Goal: Submit feedback/report problem

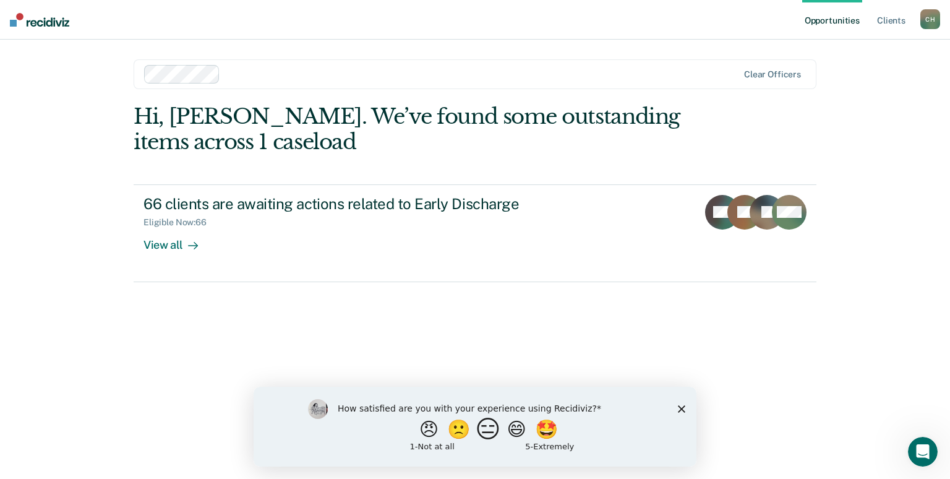
click at [480, 432] on button "😑" at bounding box center [490, 428] width 29 height 25
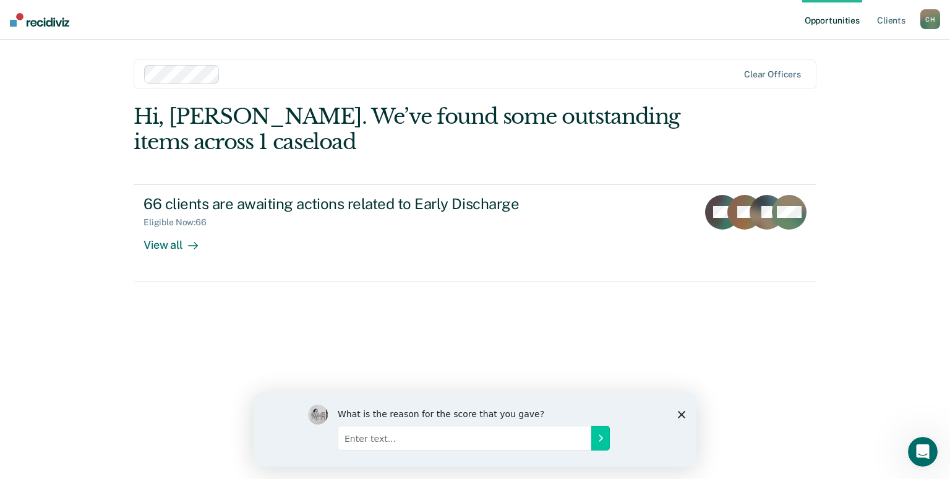
click at [381, 442] on input "Enter text..." at bounding box center [465, 437] width 254 height 25
type input "r"
click at [365, 438] on input "redundancy . However I do like have discharge dates easily available" at bounding box center [465, 437] width 254 height 25
type input "redundancy to other tools I us . However I do like have discharge dates easily …"
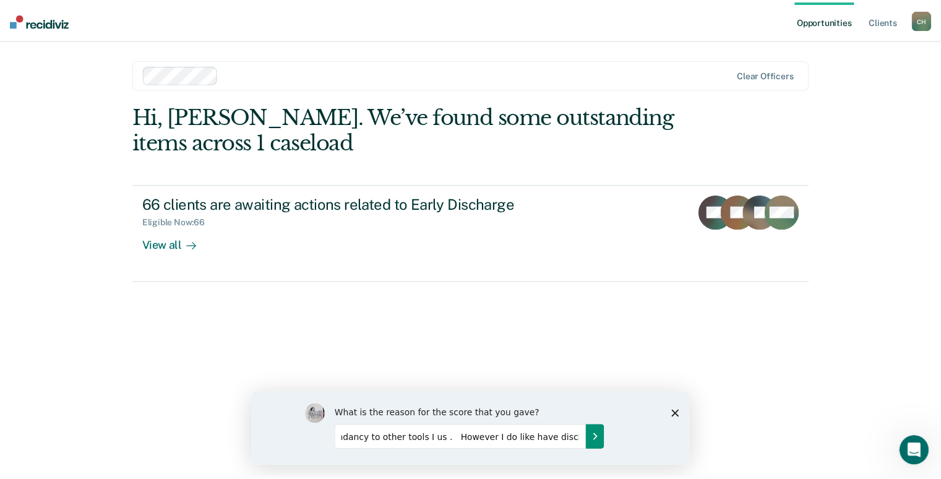
scroll to position [0, 0]
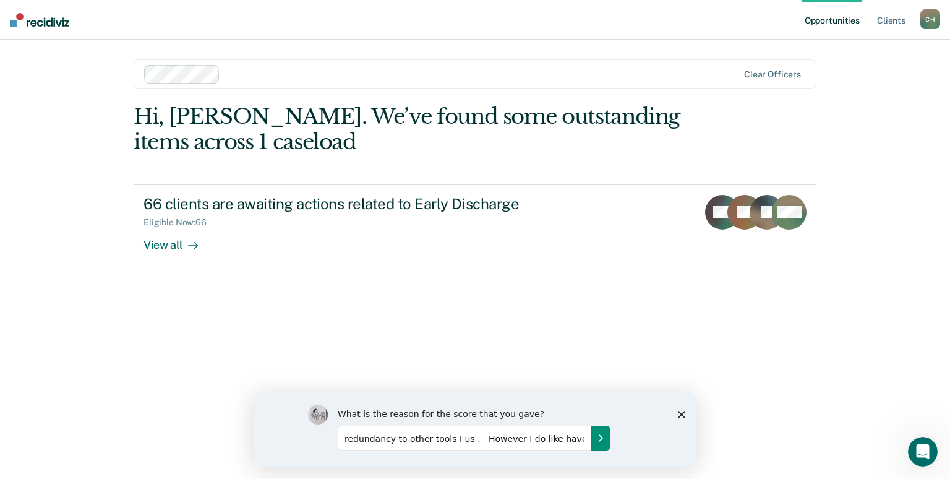
click at [607, 435] on button "Submit your response" at bounding box center [601, 437] width 19 height 25
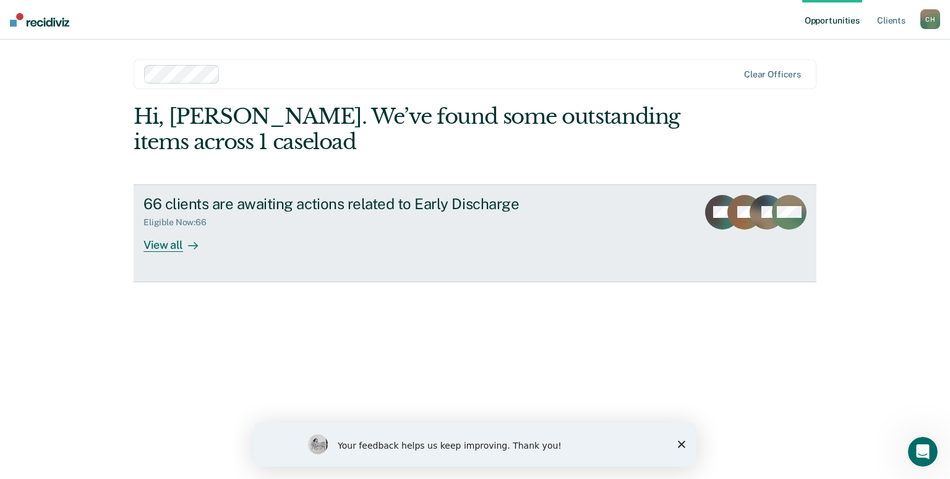
click at [155, 246] on div "View all" at bounding box center [178, 240] width 69 height 24
